Goal: Find specific page/section: Find specific page/section

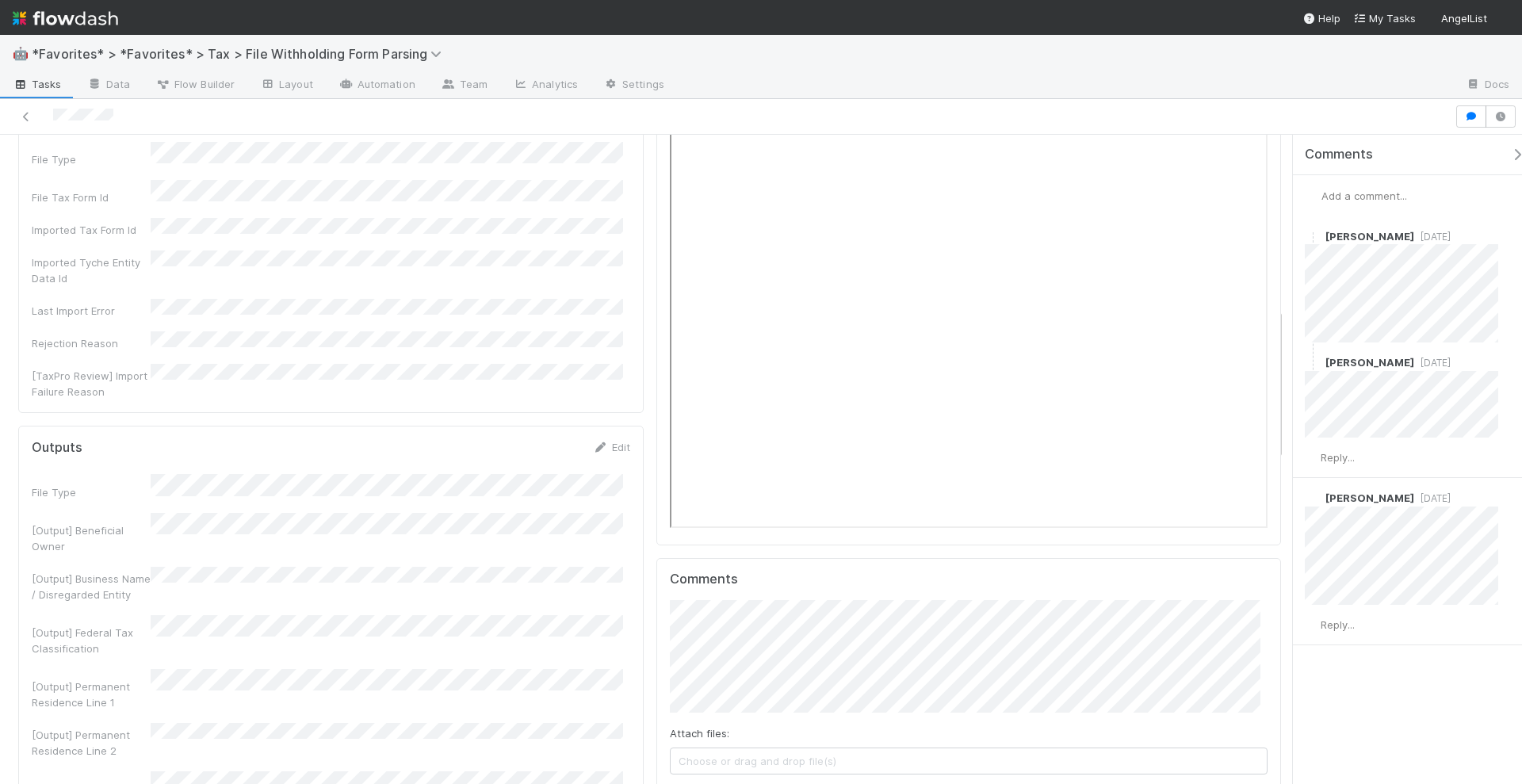
scroll to position [693, 0]
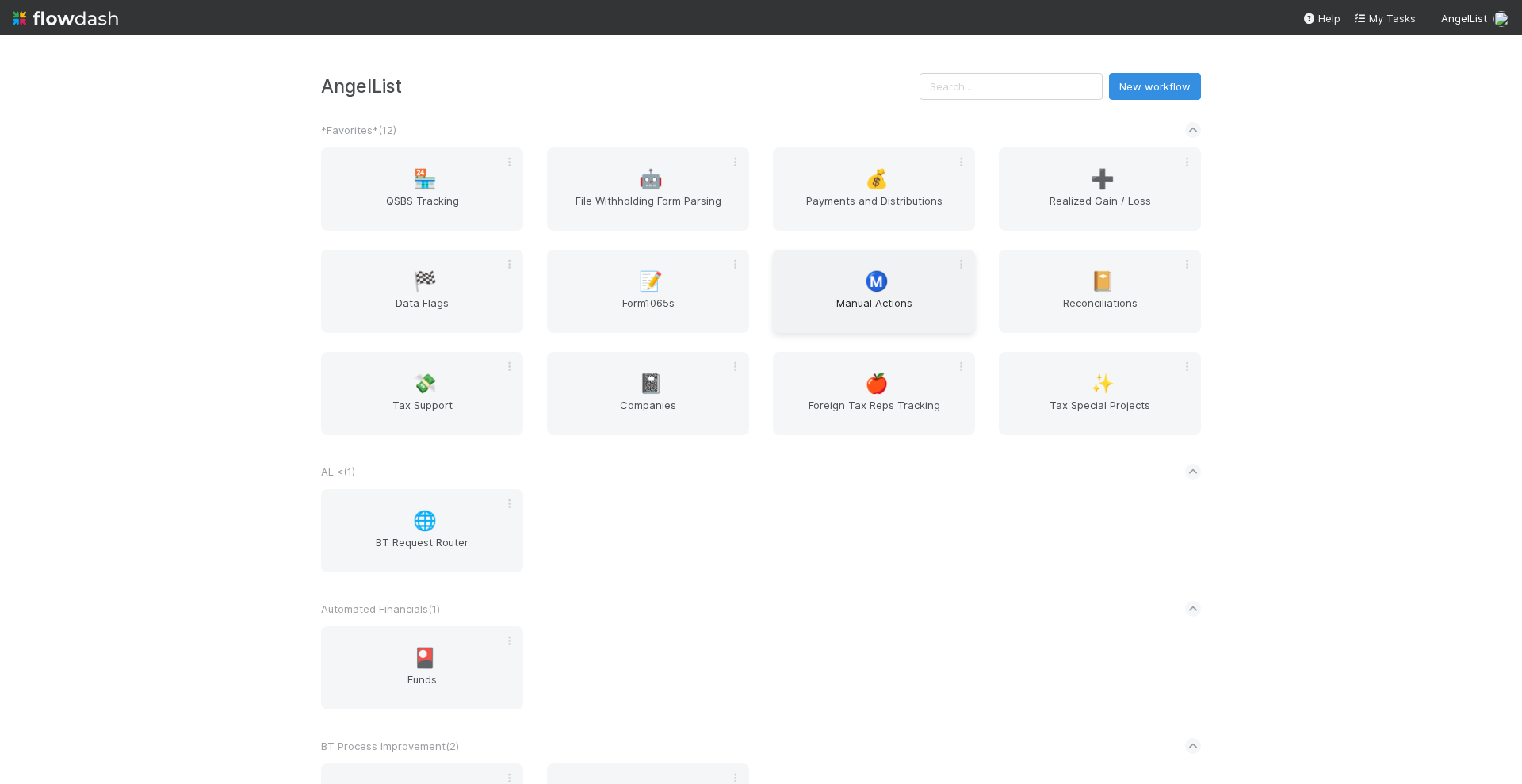
click at [893, 308] on span "Manual Actions" at bounding box center [874, 311] width 190 height 32
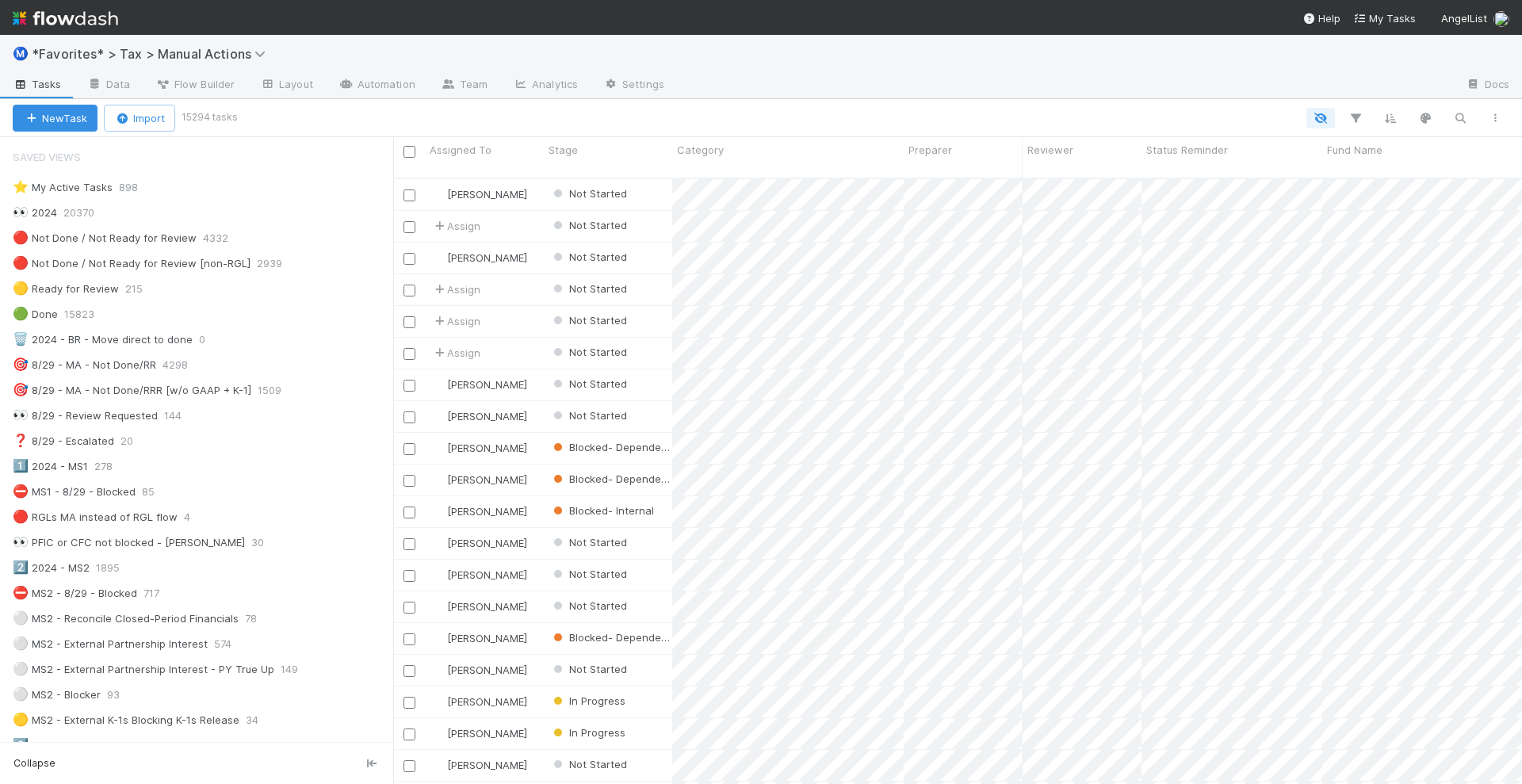
scroll to position [15, 16]
click at [178, 393] on div "🎯 8/29 - MA - Not Done/RRR [w/o GAAP + K-1]" at bounding box center [131, 390] width 238 height 20
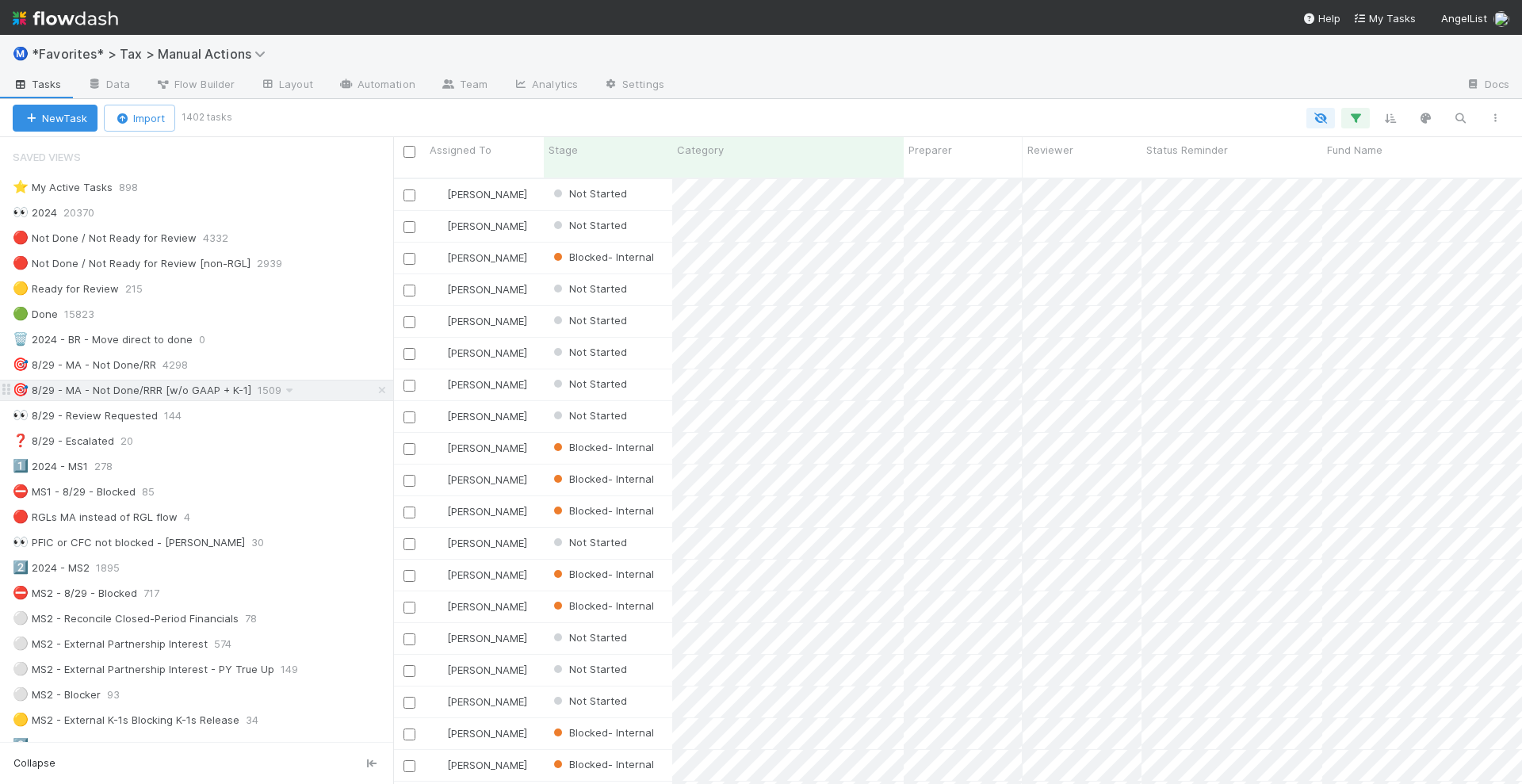
scroll to position [604, 1114]
click at [156, 259] on div "🔴 Not Done / Not Ready for Review [non-RGL]" at bounding box center [131, 263] width 237 height 20
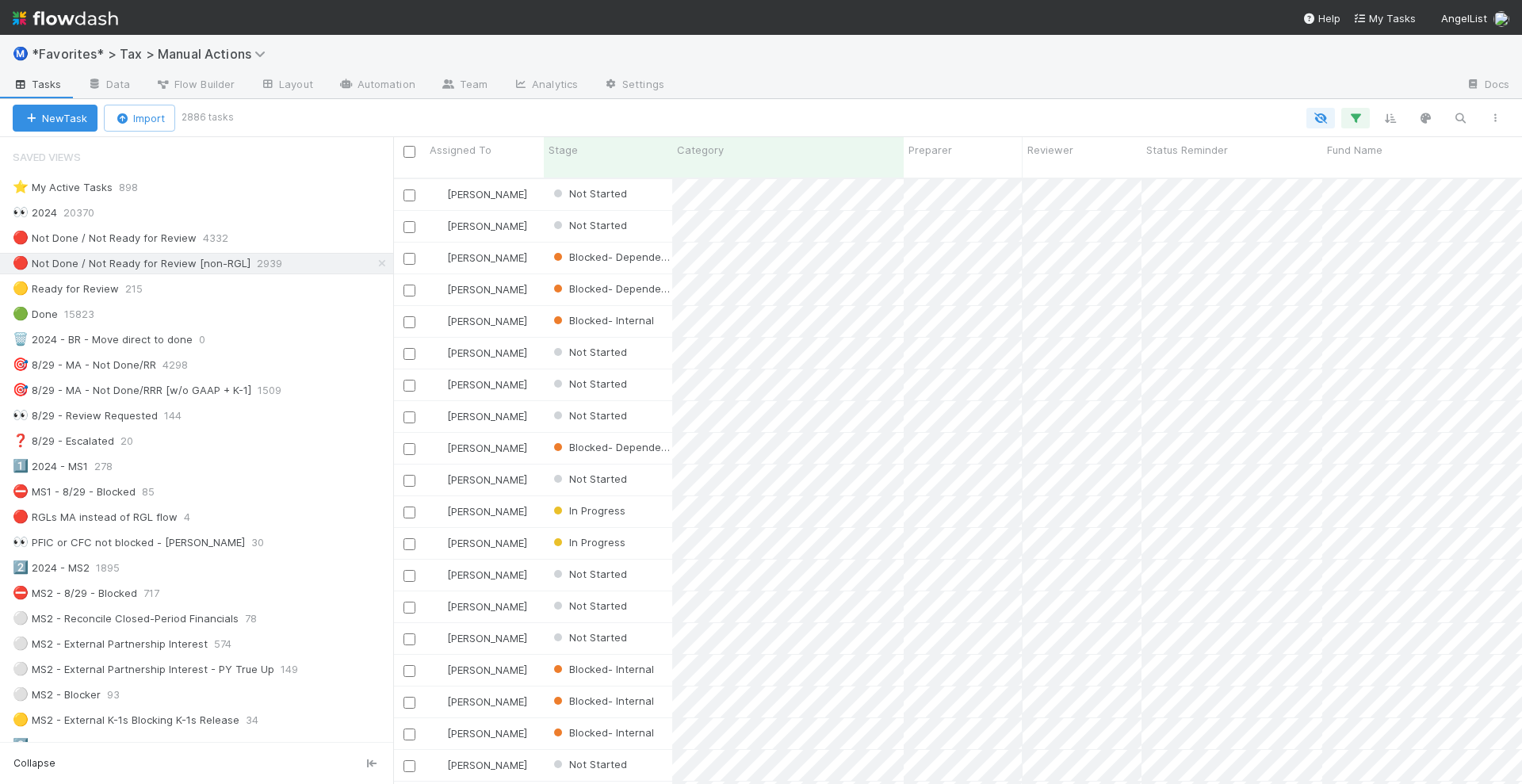
scroll to position [604, 1114]
click at [104, 22] on img at bounding box center [65, 18] width 105 height 27
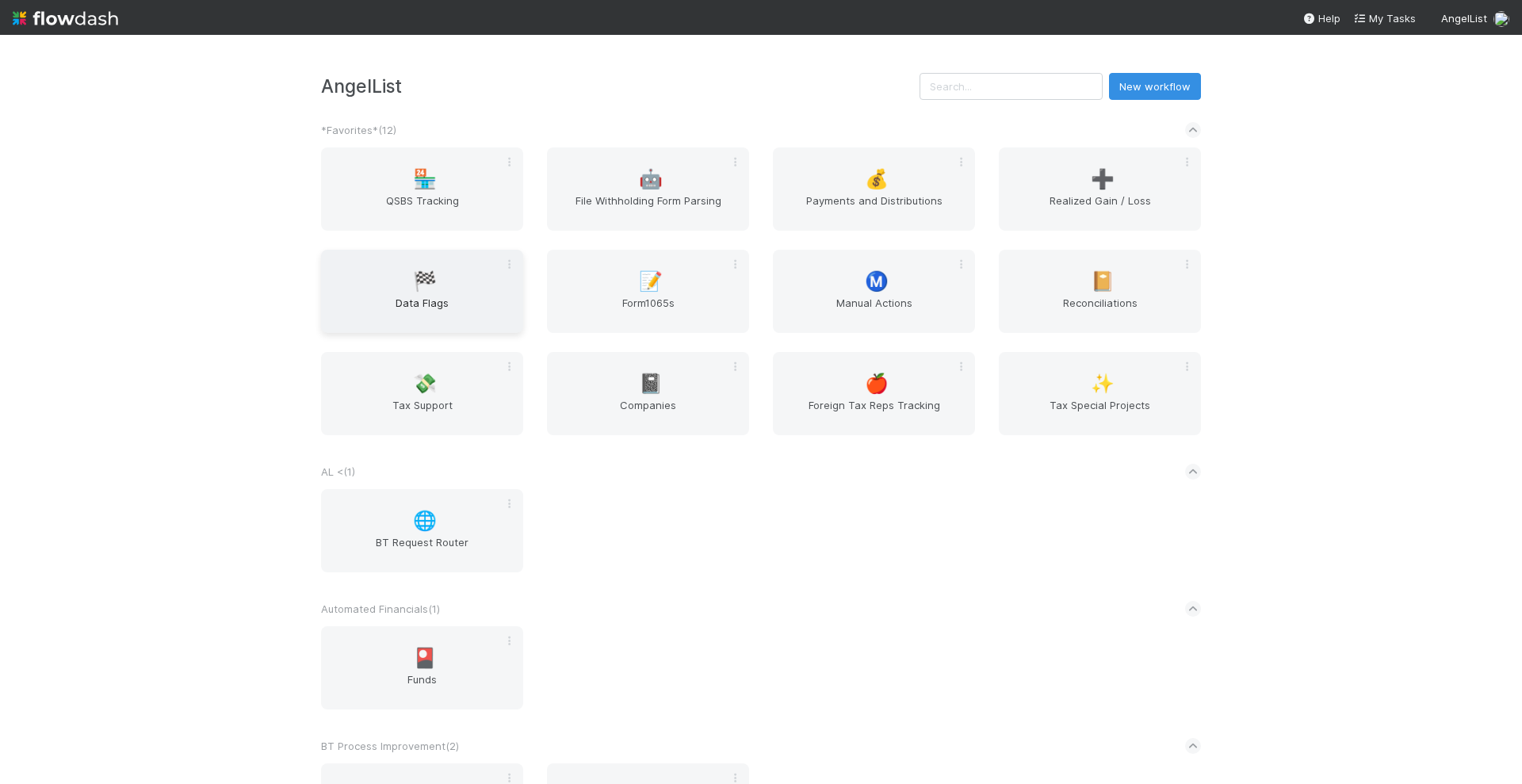
click at [406, 310] on span "Data Flags" at bounding box center [422, 311] width 190 height 32
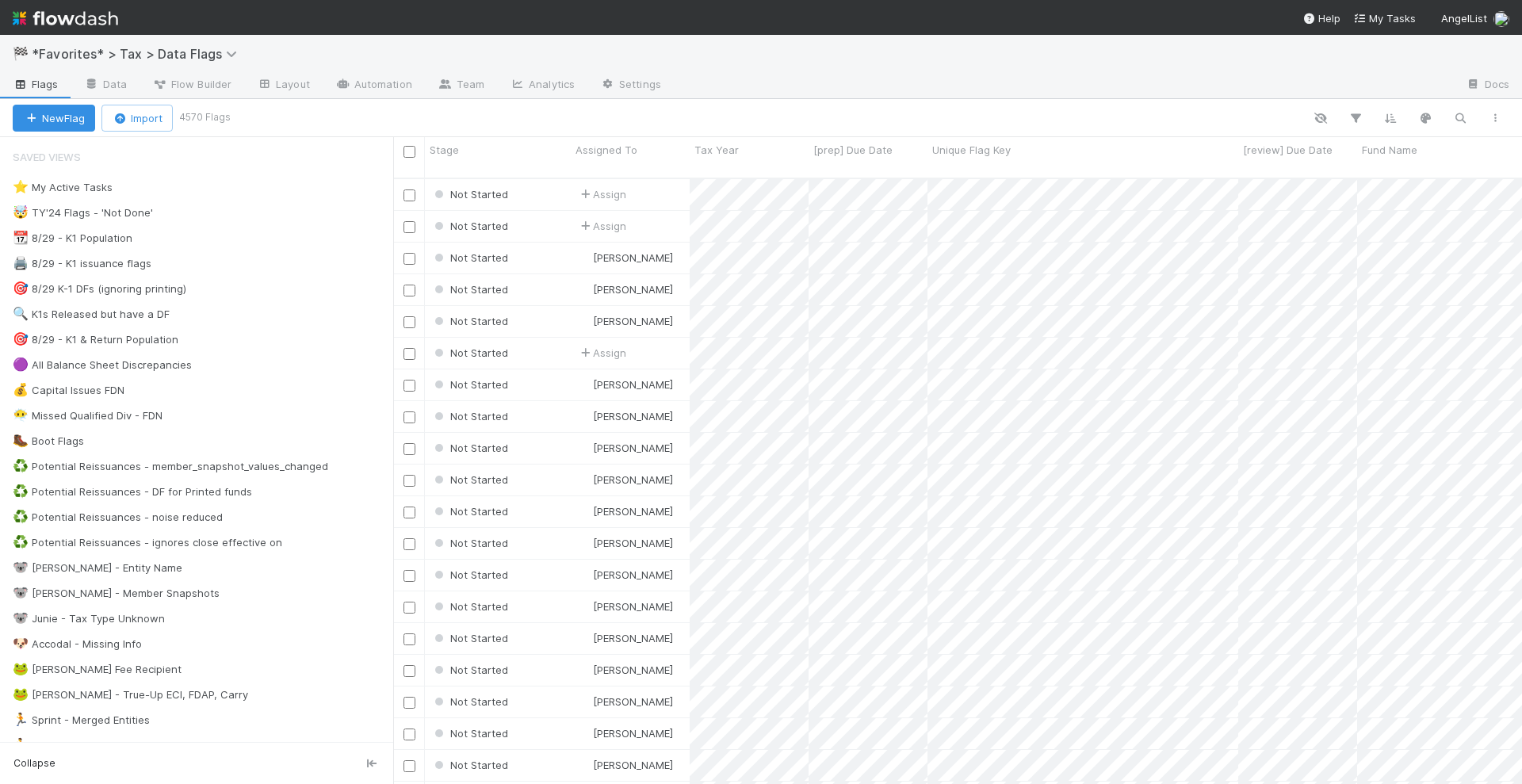
scroll to position [604, 1114]
click at [131, 211] on div "🤯 TY'24 Flags - 'Not Done'" at bounding box center [83, 213] width 140 height 20
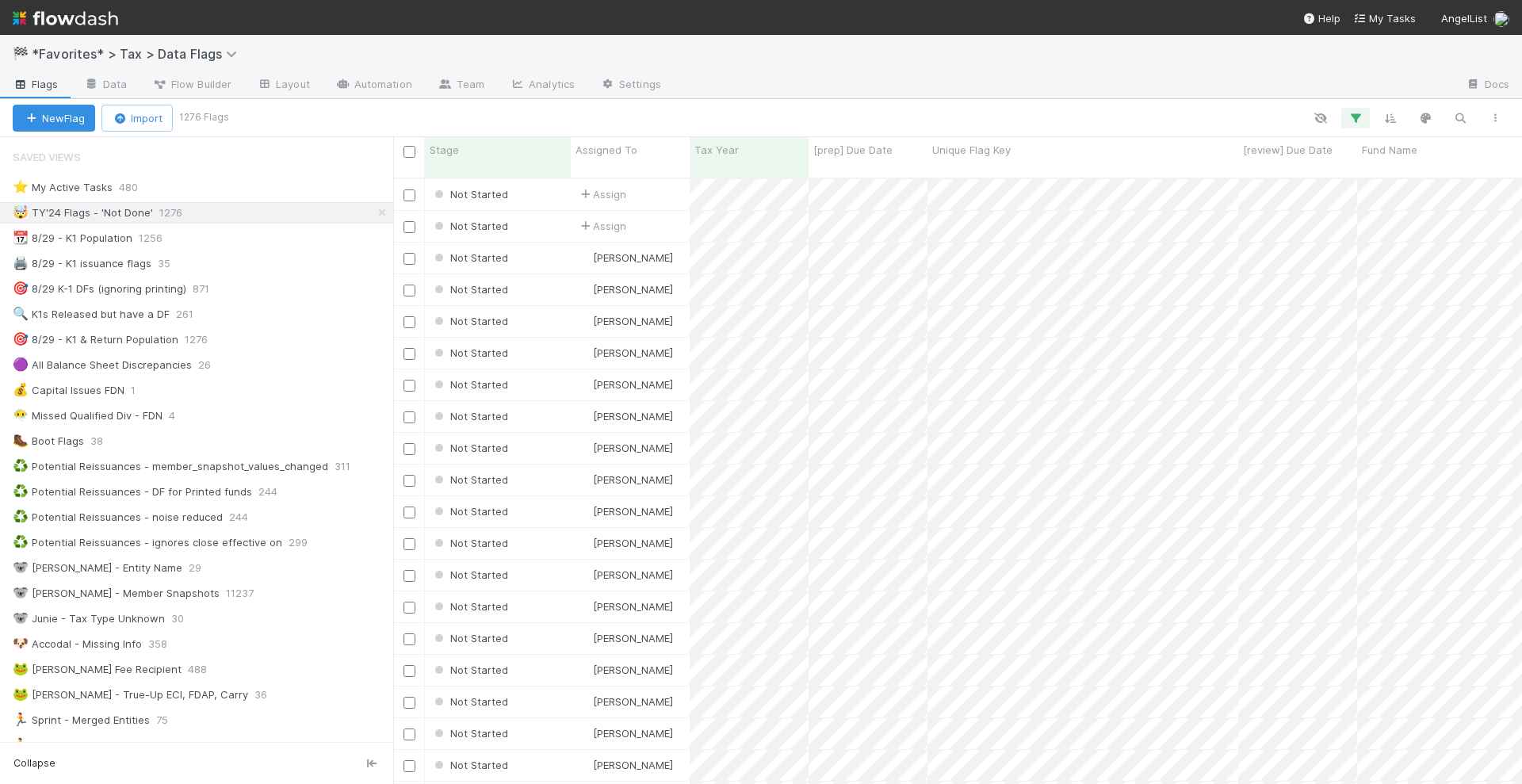
scroll to position [604, 1114]
